Goal: Find specific page/section: Find specific page/section

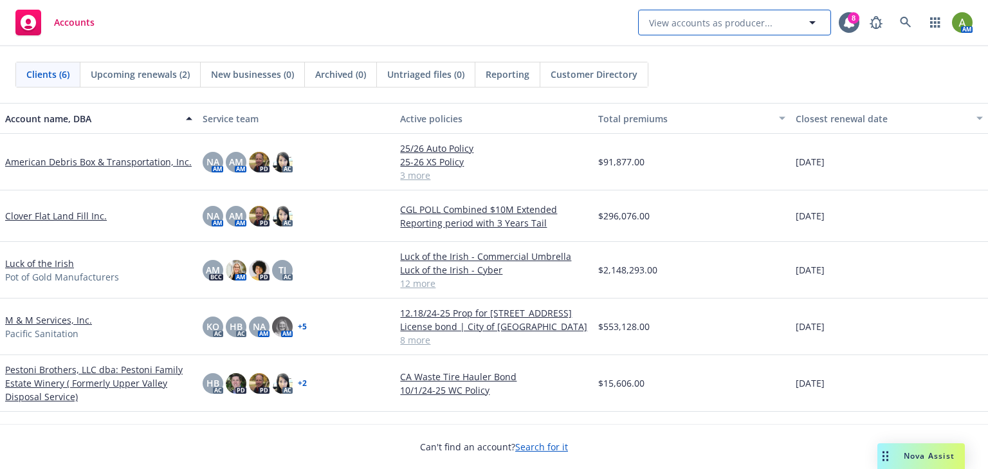
click at [677, 23] on span "View accounts as producer..." at bounding box center [711, 23] width 124 height 14
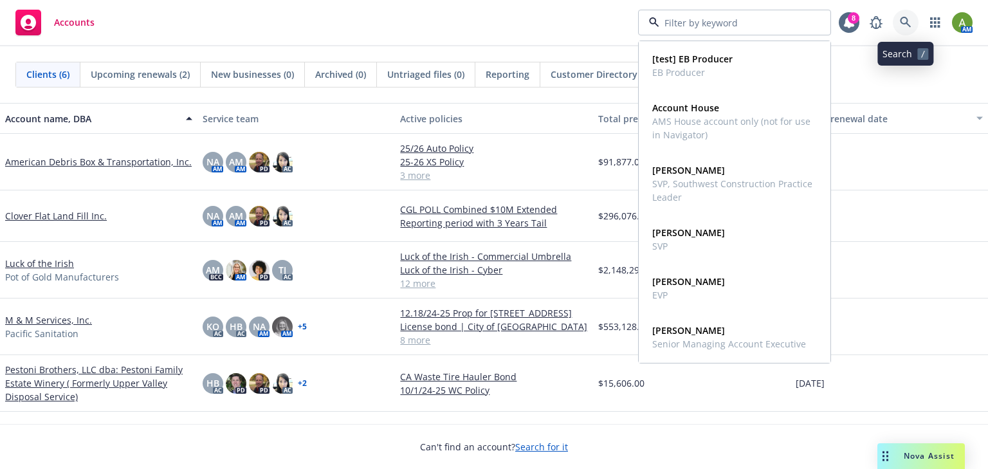
click at [901, 15] on link at bounding box center [906, 23] width 26 height 26
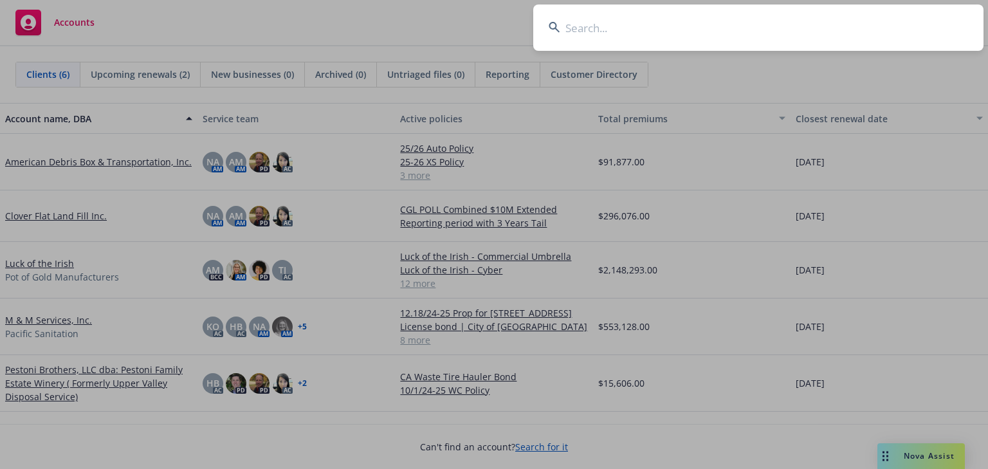
type input "e"
type input "revm"
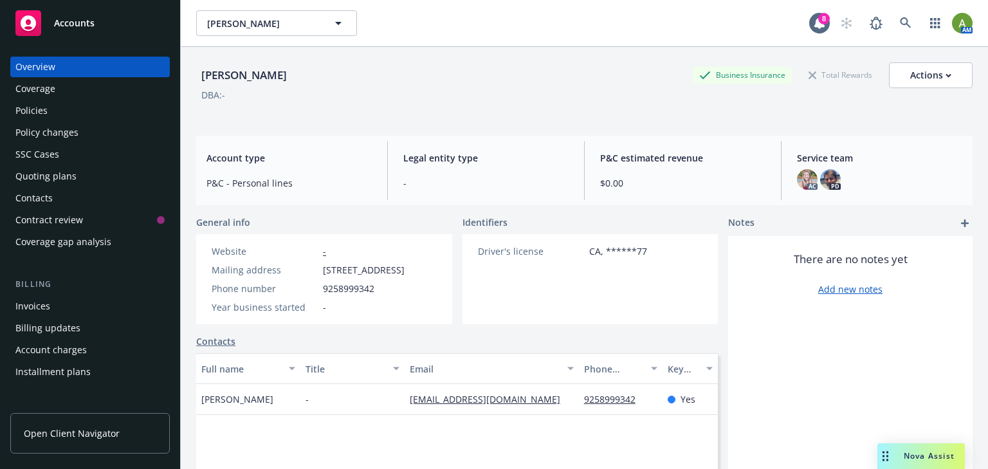
click at [36, 115] on div "Policies" at bounding box center [31, 110] width 32 height 21
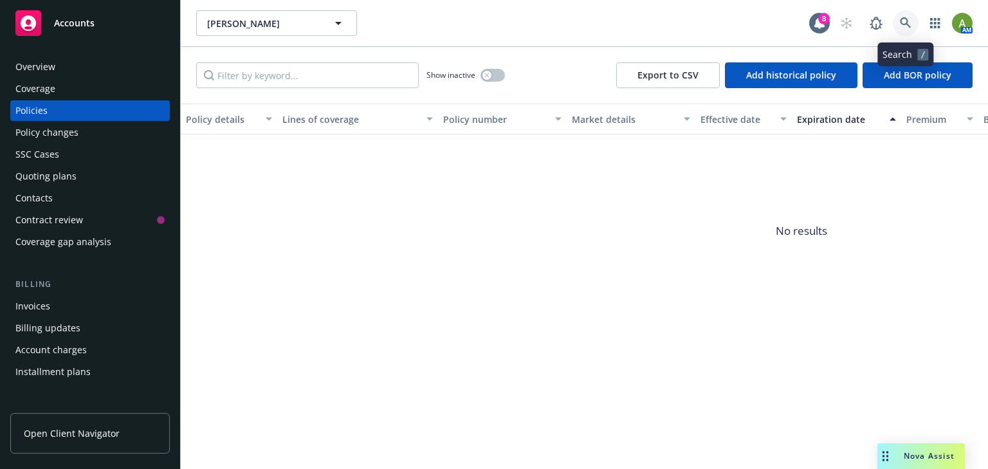
click at [907, 23] on icon at bounding box center [905, 22] width 11 height 11
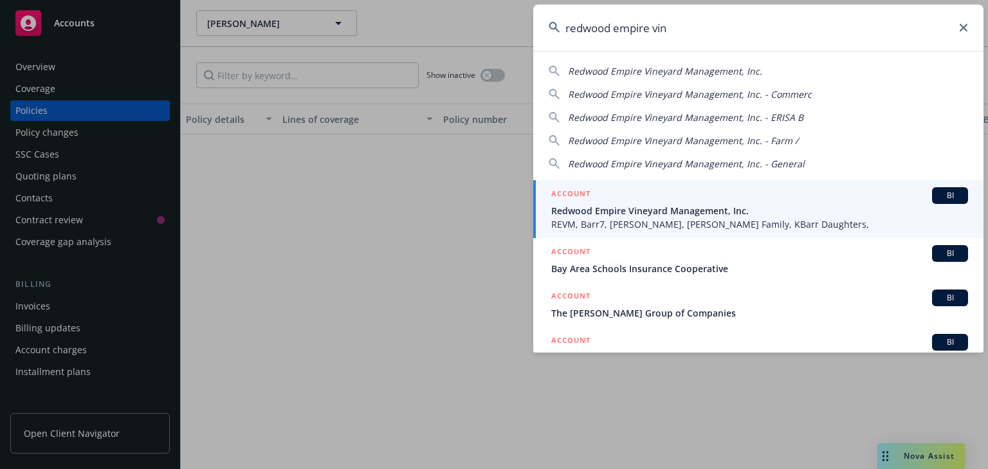
type input "redwood empire vin"
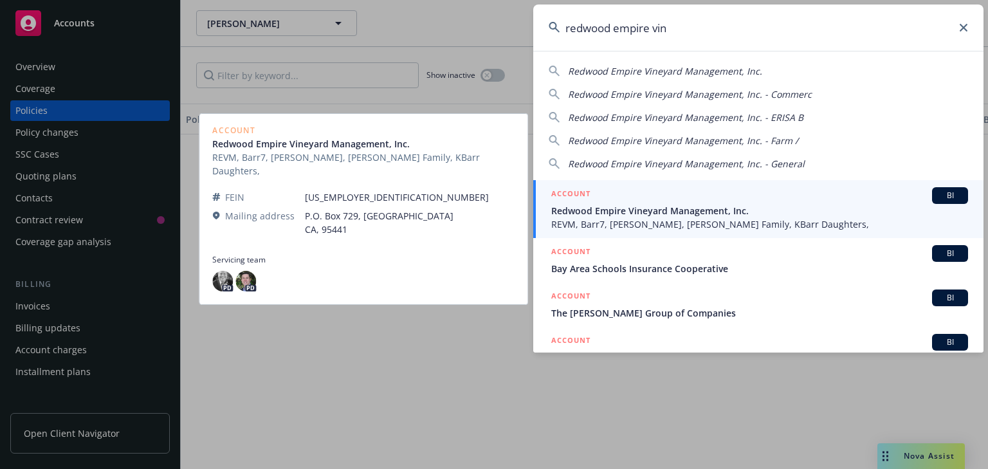
click at [657, 220] on span "REVM, Barr7, [PERSON_NAME], [PERSON_NAME] Family, KBarr Daughters," at bounding box center [759, 224] width 417 height 14
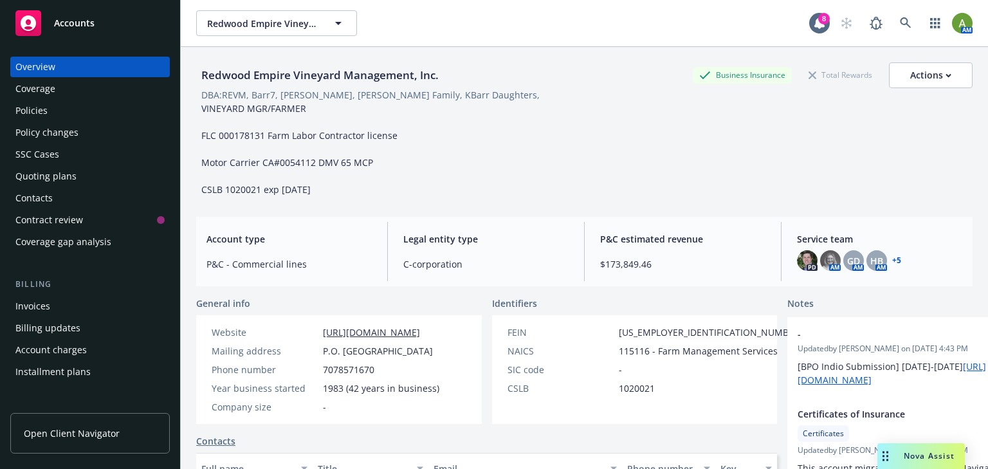
click at [32, 113] on div "Policies" at bounding box center [31, 110] width 32 height 21
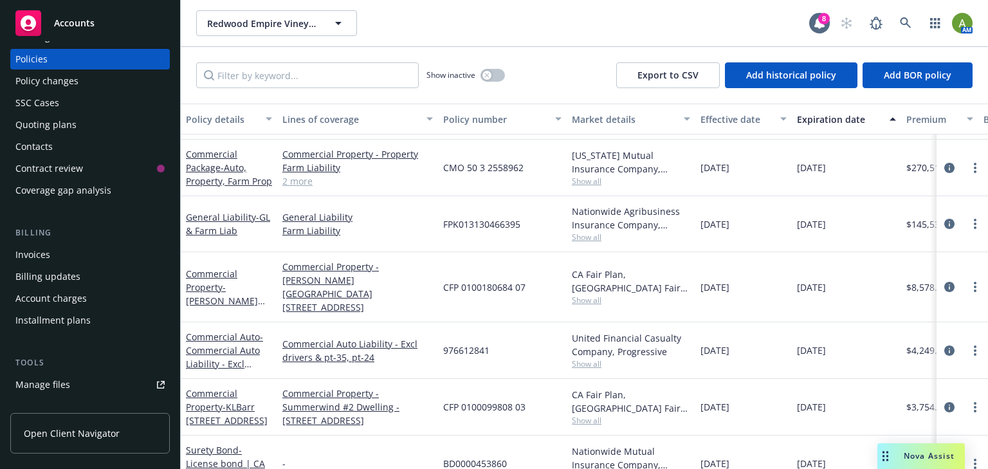
scroll to position [257, 0]
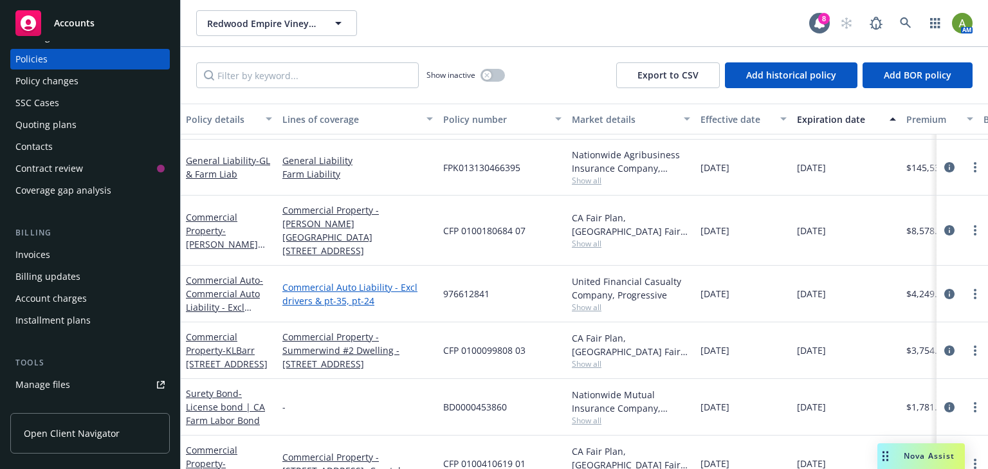
click at [313, 280] on link "Commercial Auto Liability - Excl drivers & pt-35, pt-24" at bounding box center [357, 293] width 151 height 27
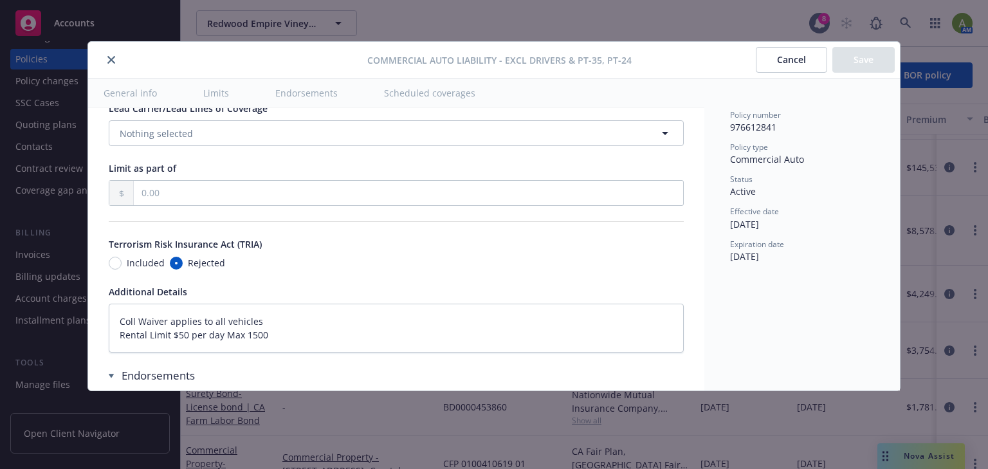
scroll to position [2367, 0]
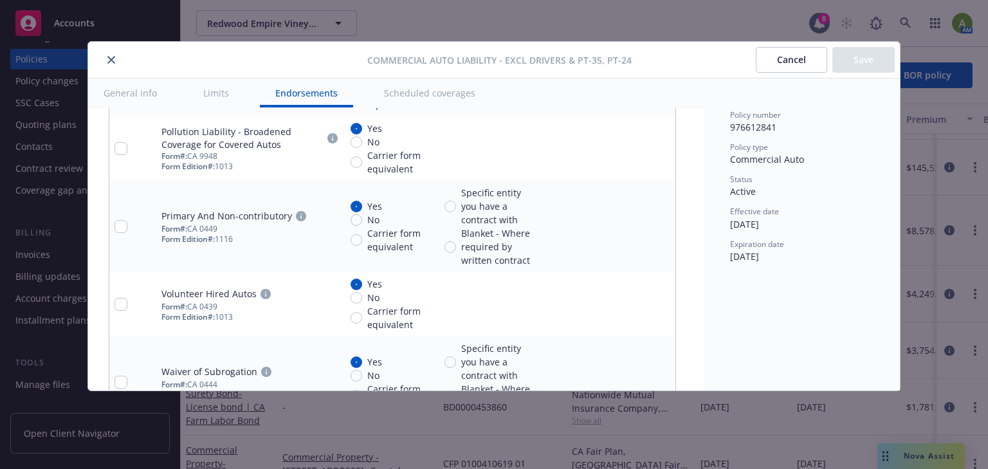
type textarea "x"
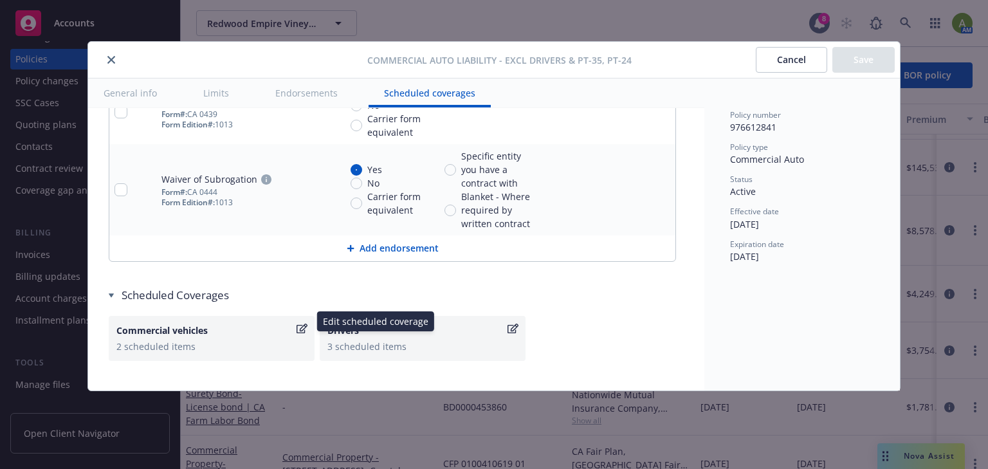
scroll to position [3411, 0]
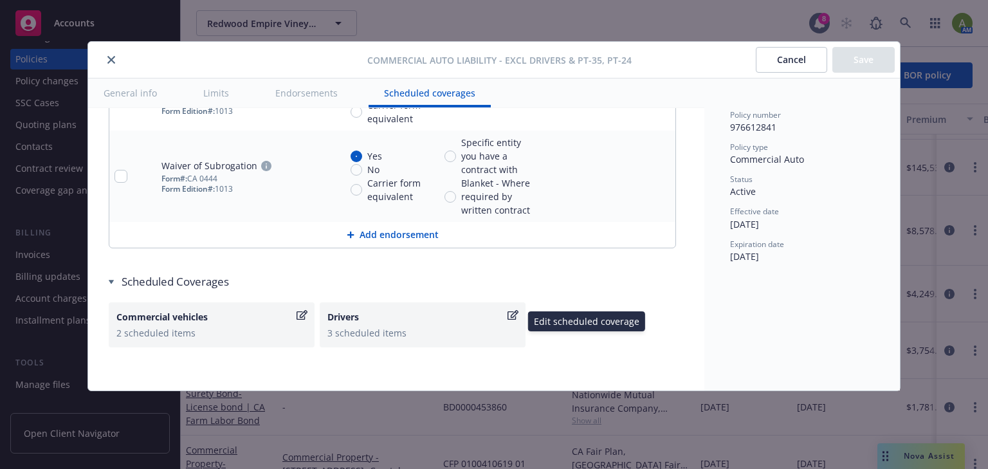
click at [364, 326] on div "3 scheduled items" at bounding box center [422, 333] width 190 height 14
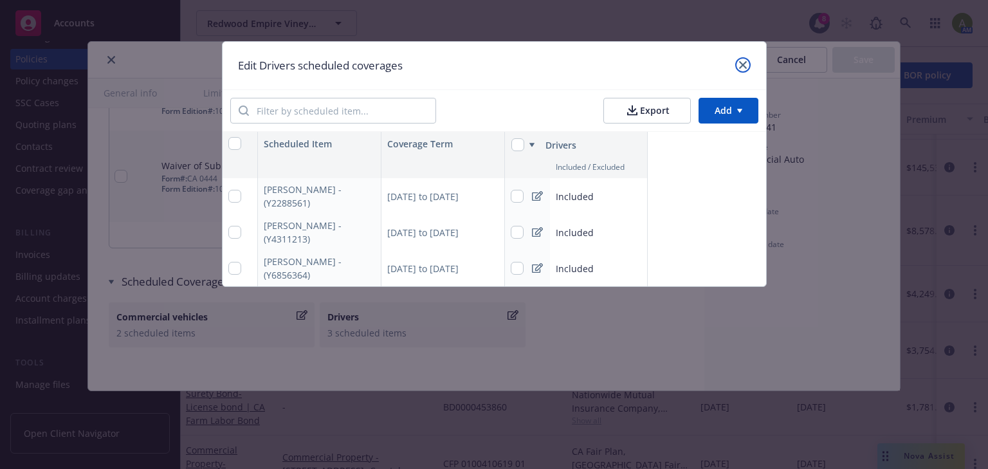
click at [739, 66] on icon "close" at bounding box center [743, 65] width 8 height 8
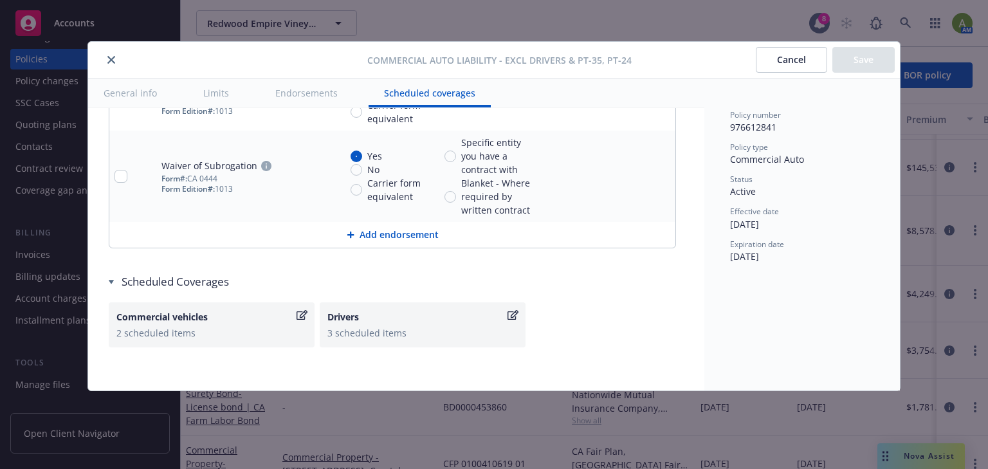
drag, startPoint x: 109, startPoint y: 62, endPoint x: 152, endPoint y: 69, distance: 43.2
click at [110, 61] on icon "close" at bounding box center [111, 60] width 8 height 8
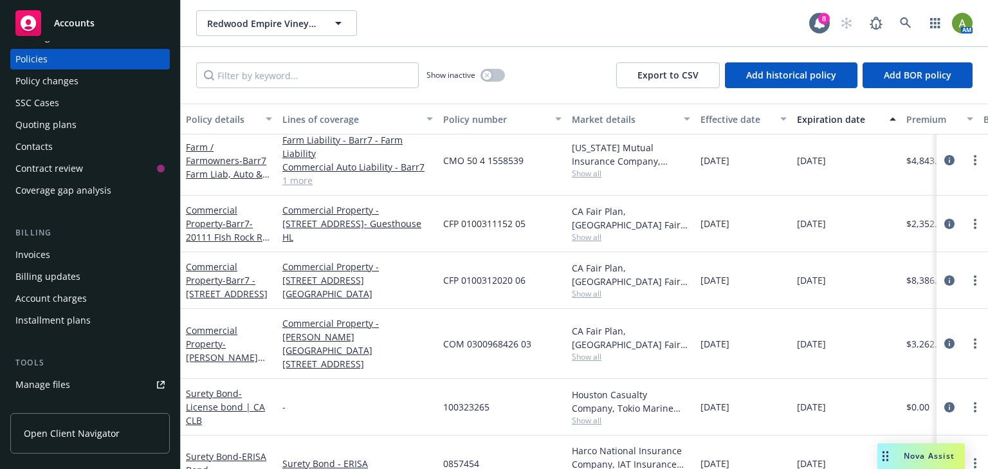
scroll to position [441, 0]
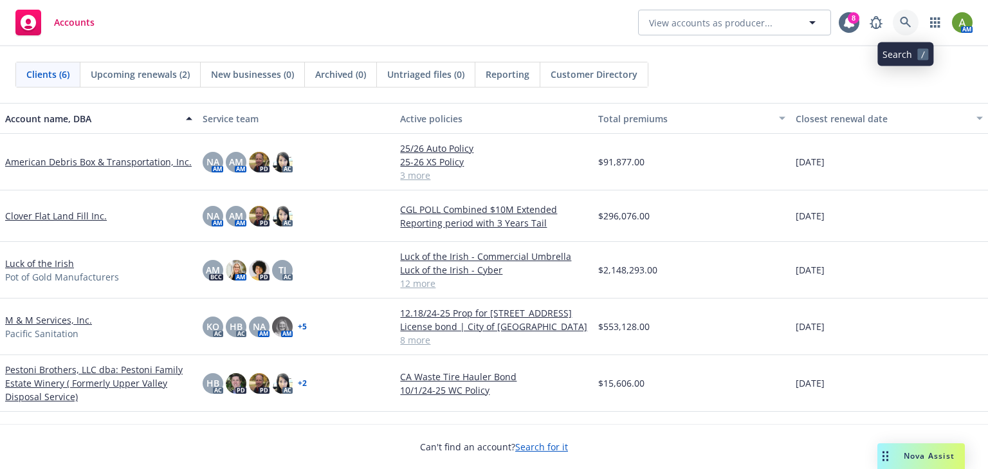
click at [904, 19] on icon at bounding box center [906, 23] width 12 height 12
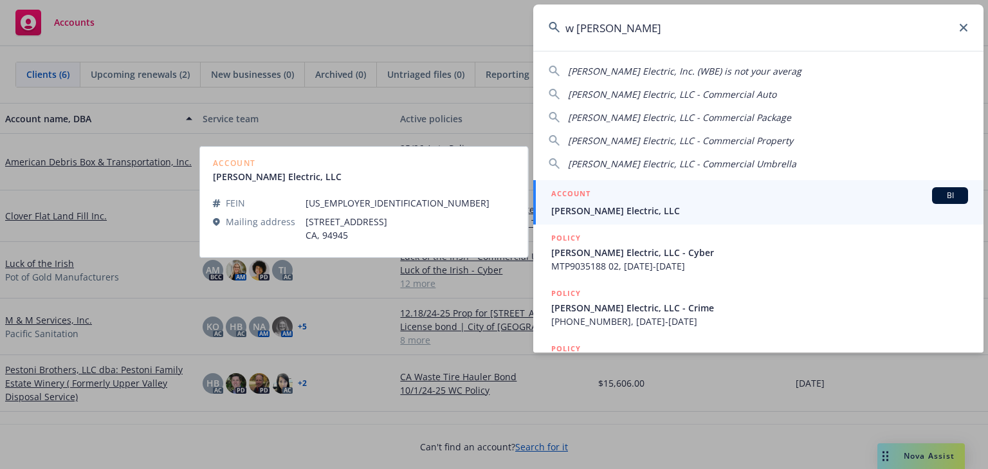
type input "w bradley"
click at [621, 217] on link "ACCOUNT BI W. Bradley Electric, LLC" at bounding box center [758, 202] width 450 height 44
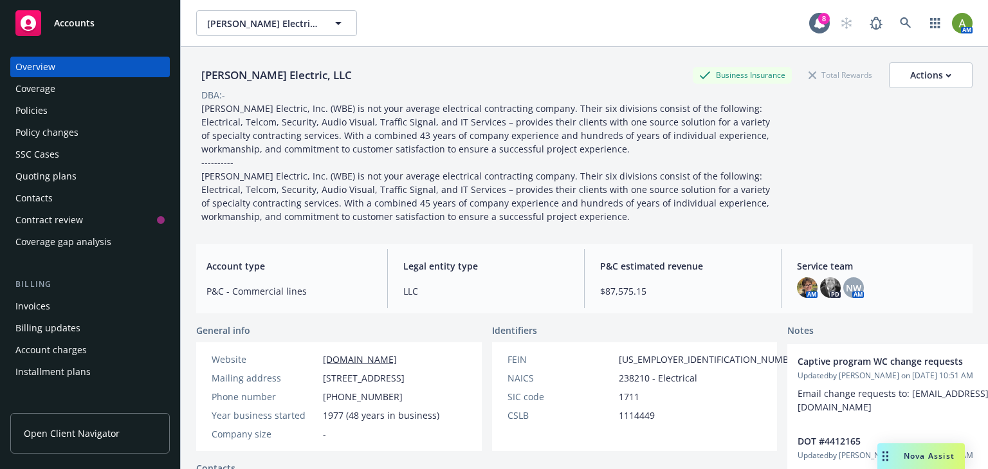
click at [49, 115] on div "Policies" at bounding box center [89, 110] width 149 height 21
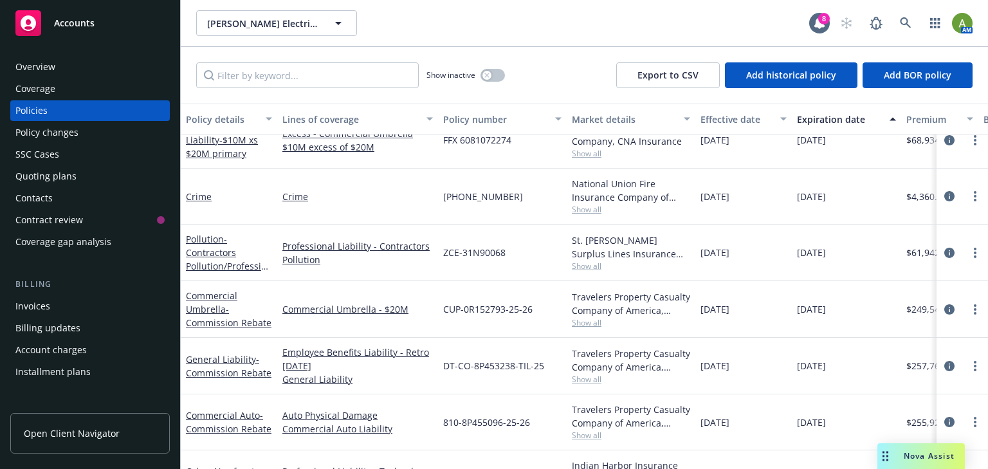
scroll to position [66, 0]
